Goal: Download file/media

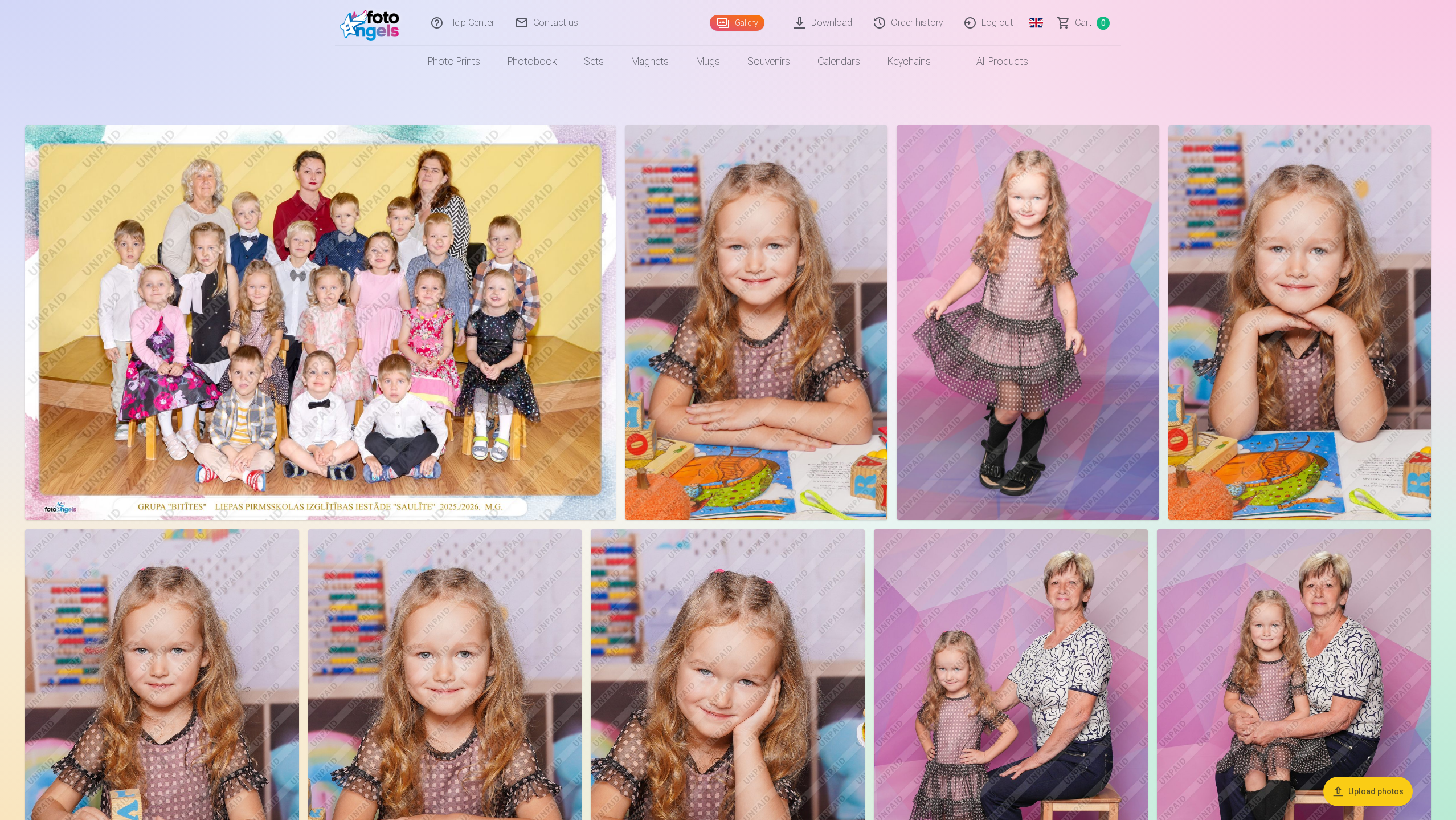
click at [840, 27] on link "Download" at bounding box center [823, 23] width 80 height 45
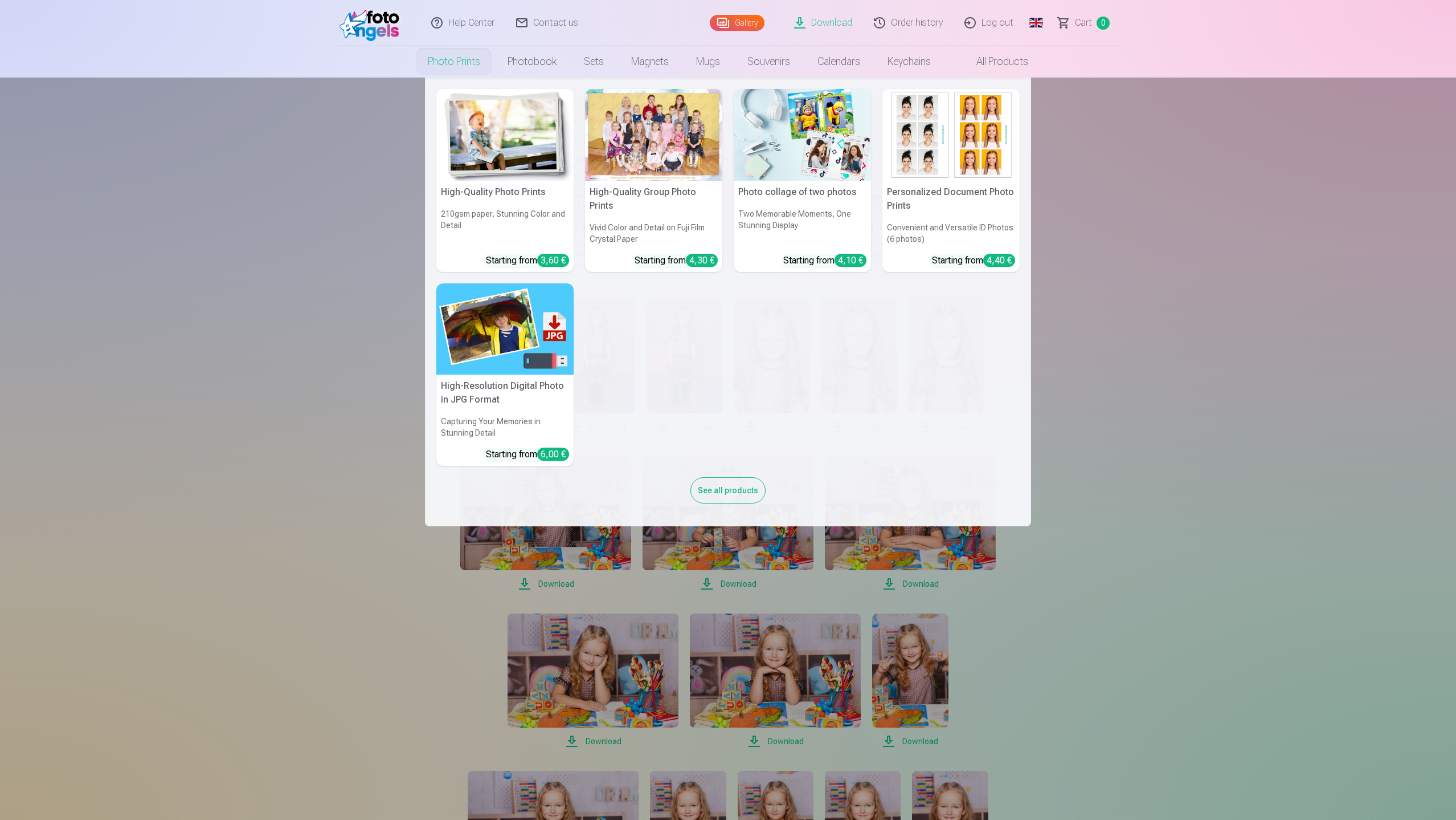
click at [468, 60] on link "Photo prints" at bounding box center [453, 61] width 80 height 32
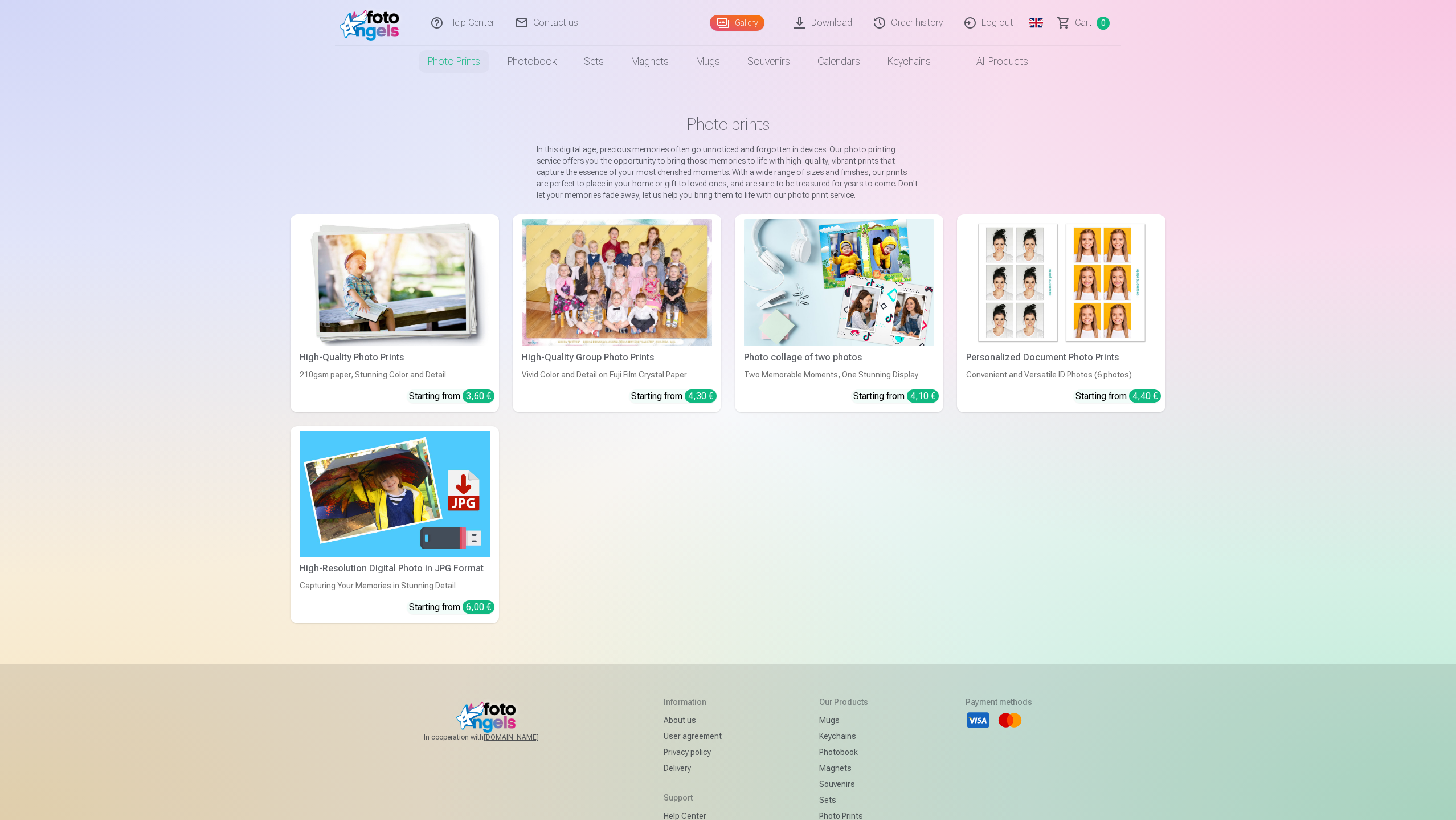
click at [598, 285] on div at bounding box center [617, 282] width 190 height 127
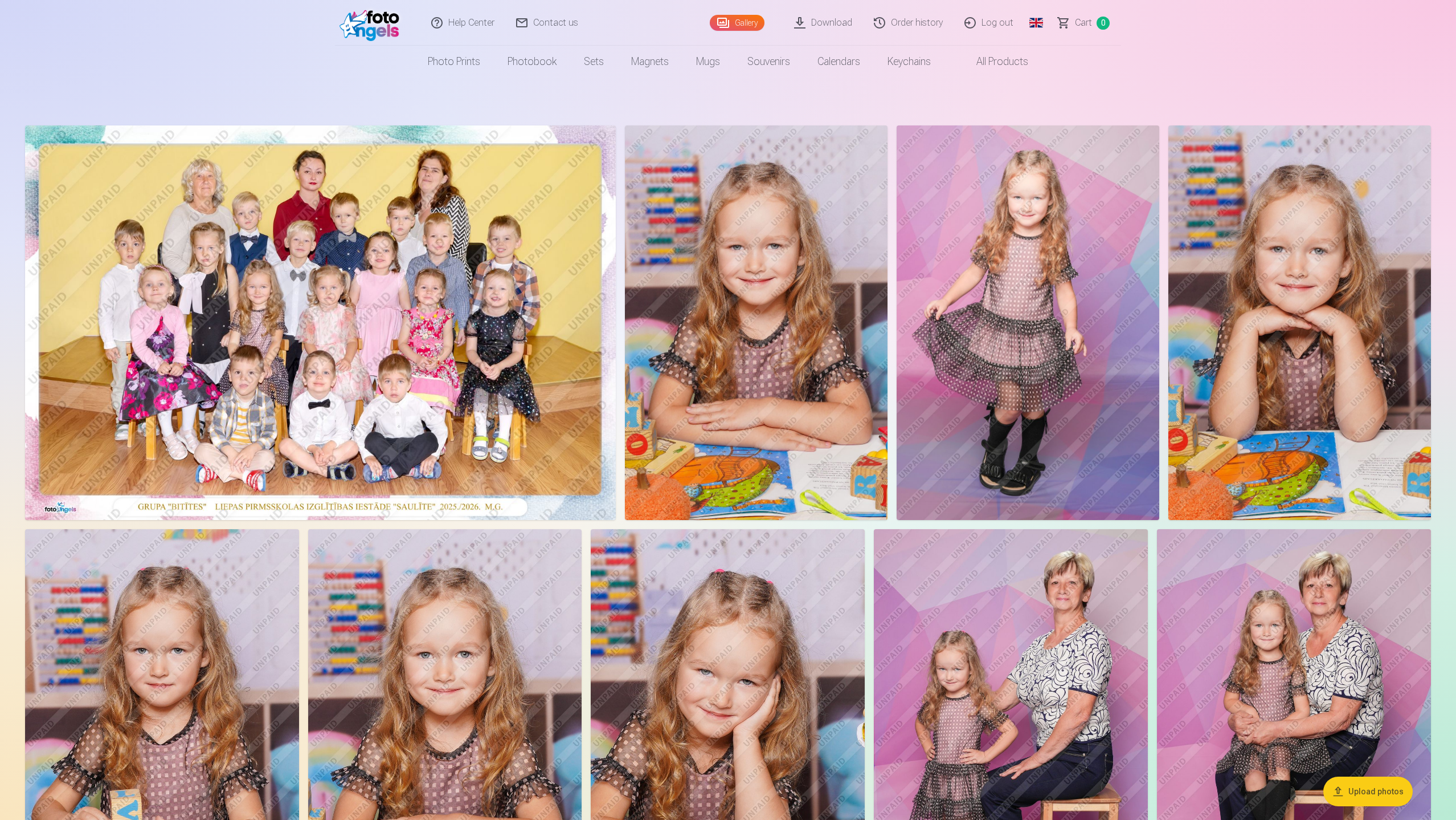
click at [851, 27] on link "Download" at bounding box center [823, 23] width 80 height 45
